Goal: Understand site structure: Grasp the organization and layout of the website

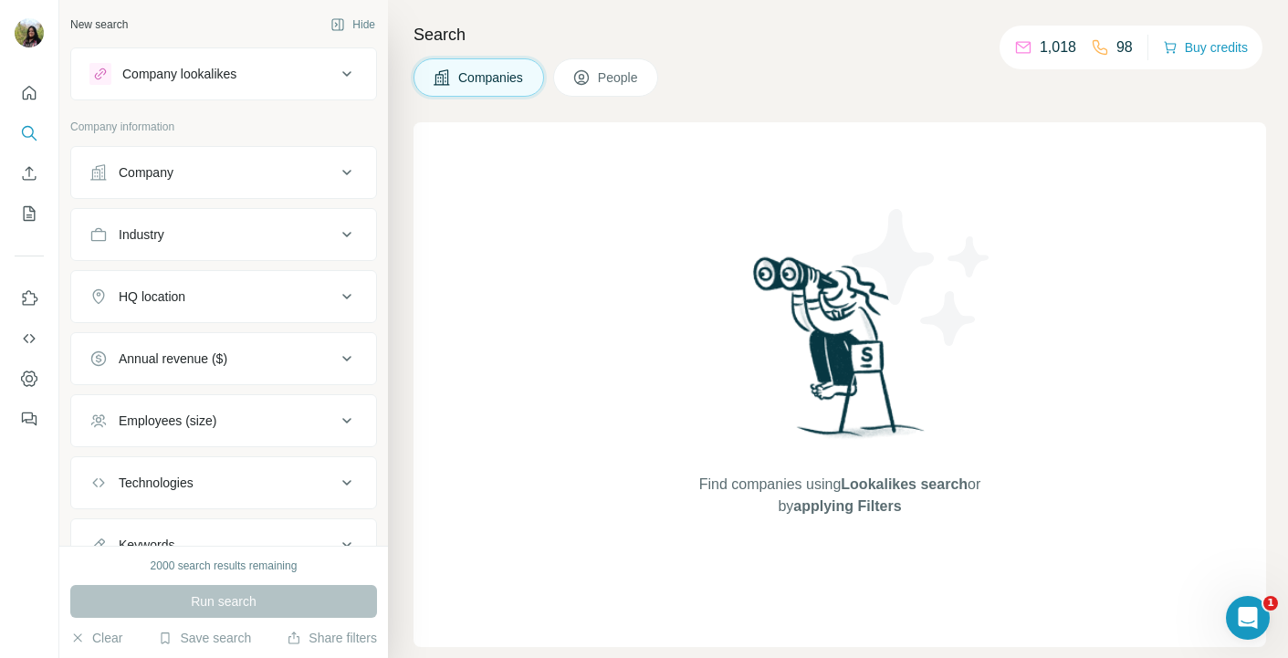
click at [165, 173] on div "Company" at bounding box center [146, 172] width 55 height 18
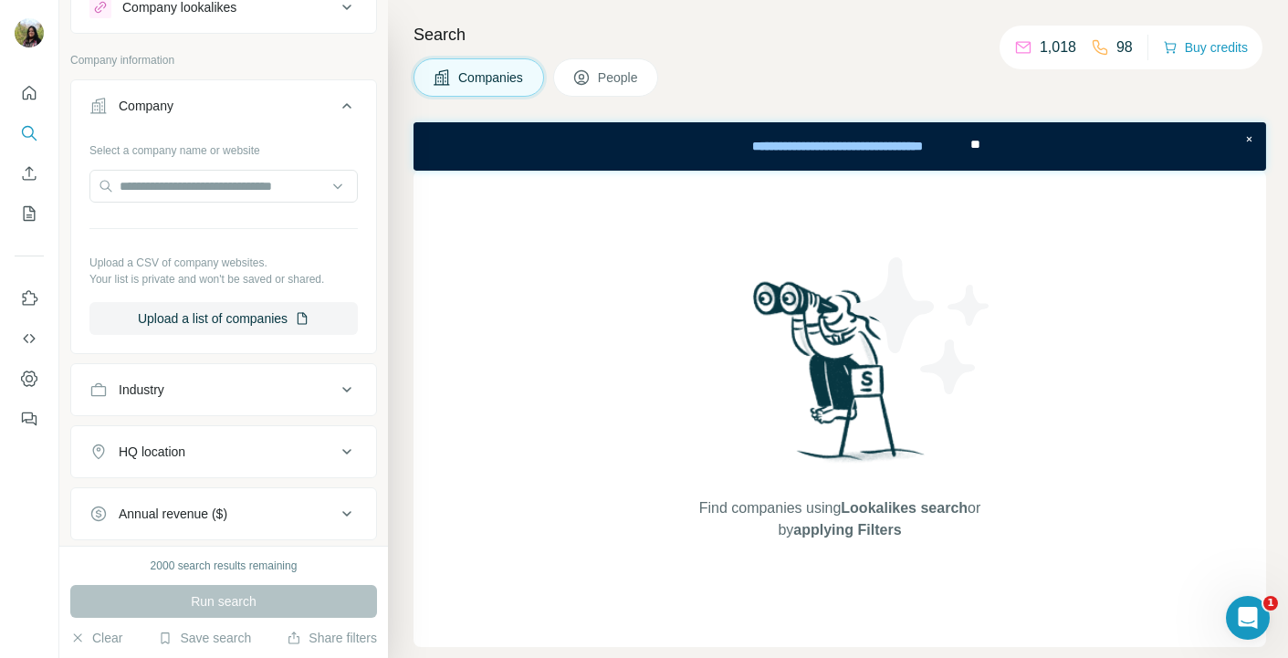
scroll to position [91, 0]
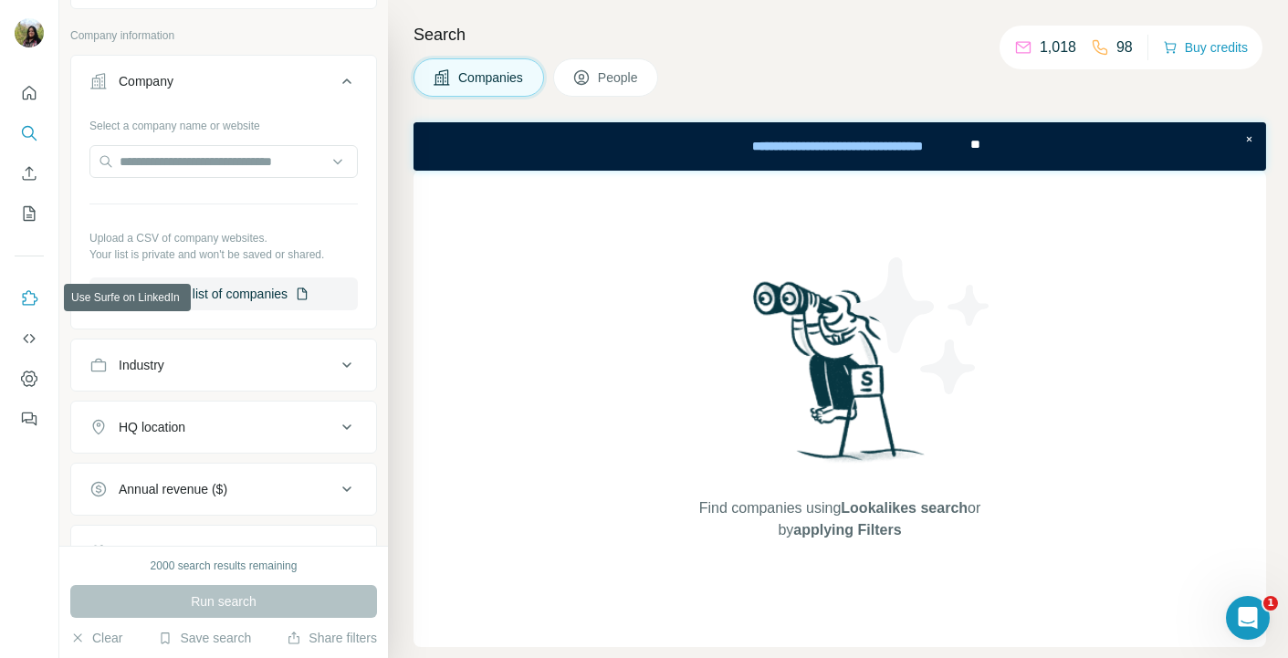
click at [24, 293] on icon "Use Surfe on LinkedIn" at bounding box center [31, 297] width 16 height 15
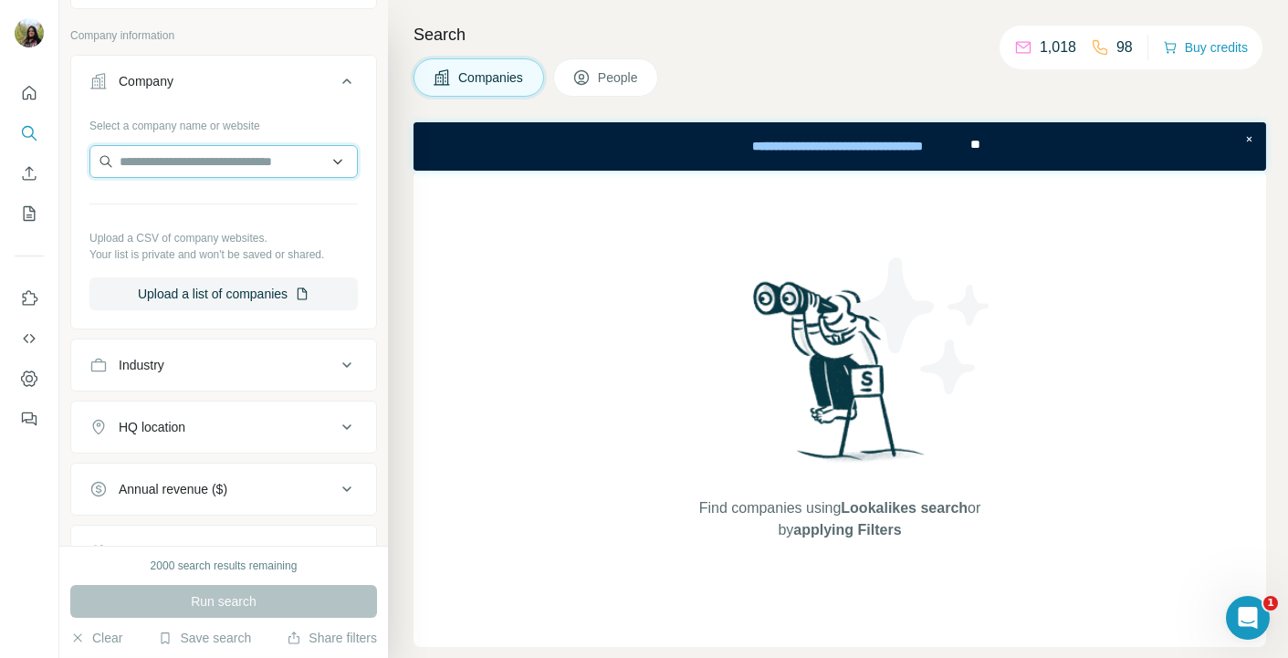
click at [145, 164] on input "text" at bounding box center [223, 161] width 268 height 33
click at [633, 260] on div "Find companies using Lookalikes search or by applying Filters" at bounding box center [840, 409] width 853 height 476
click at [32, 82] on button "Quick start" at bounding box center [29, 93] width 29 height 33
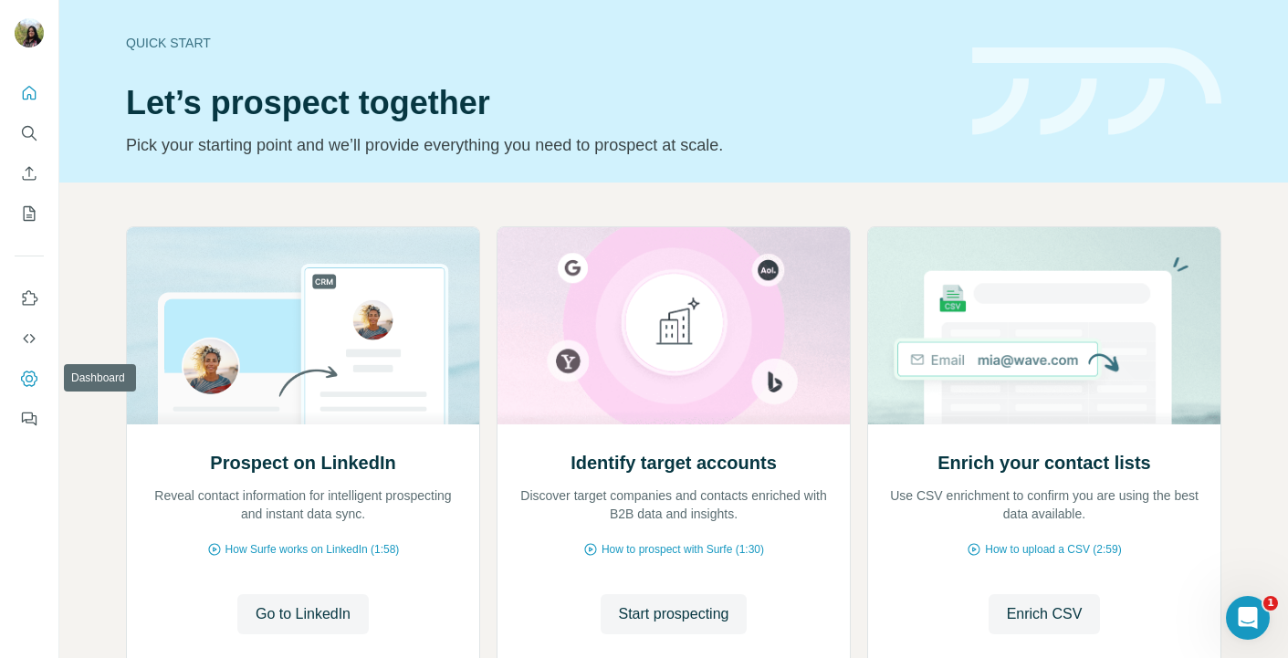
click at [37, 379] on icon "Dashboard" at bounding box center [29, 379] width 16 height 16
click at [35, 382] on icon "Dashboard" at bounding box center [29, 379] width 16 height 16
